Goal: Transaction & Acquisition: Purchase product/service

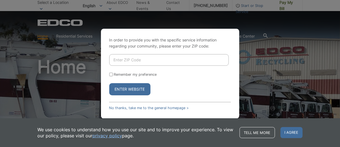
click at [153, 58] on input "Enter ZIP Code" at bounding box center [169, 60] width 120 height 12
type input "91935"
click at [111, 73] on input "Remember my preference" at bounding box center [111, 75] width 4 height 4
checkbox input "true"
click at [126, 90] on button "Enter Website" at bounding box center [129, 89] width 41 height 12
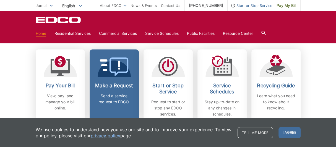
scroll to position [138, 0]
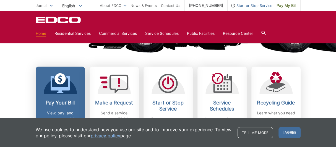
click at [53, 103] on h2 "Pay Your Bill" at bounding box center [60, 103] width 41 height 6
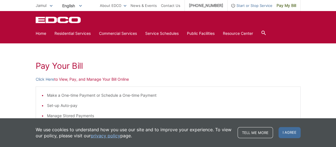
scroll to position [55, 0]
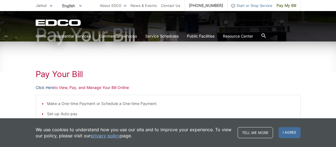
click at [48, 88] on link "Click Here" at bounding box center [45, 88] width 19 height 6
click at [45, 88] on link "Click Here" at bounding box center [45, 88] width 19 height 6
click at [43, 87] on link "Click Here" at bounding box center [45, 88] width 19 height 6
